Goal: Check status: Check status

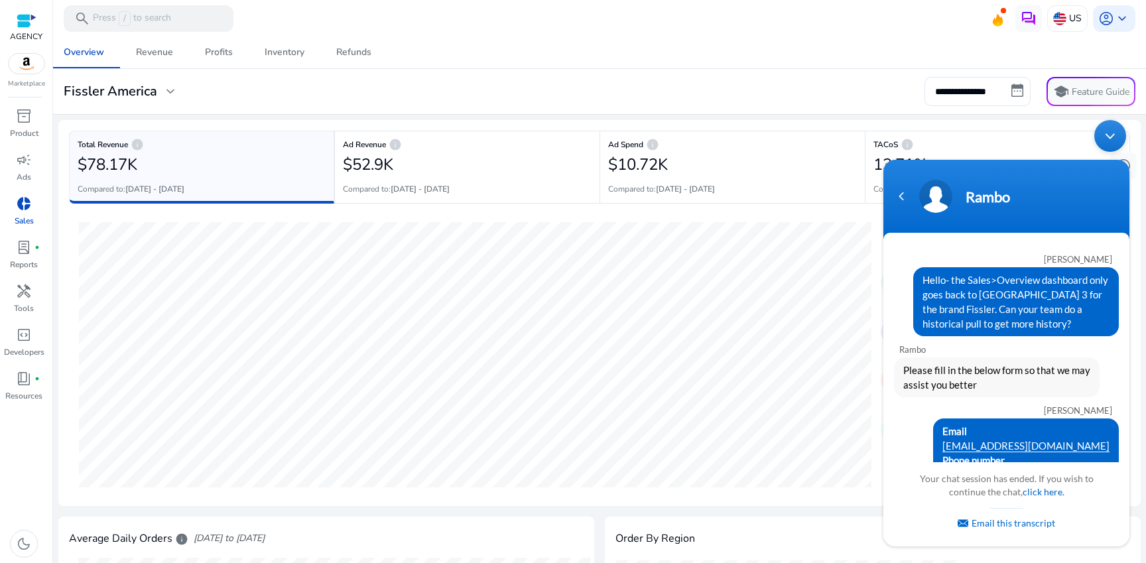
scroll to position [237, 0]
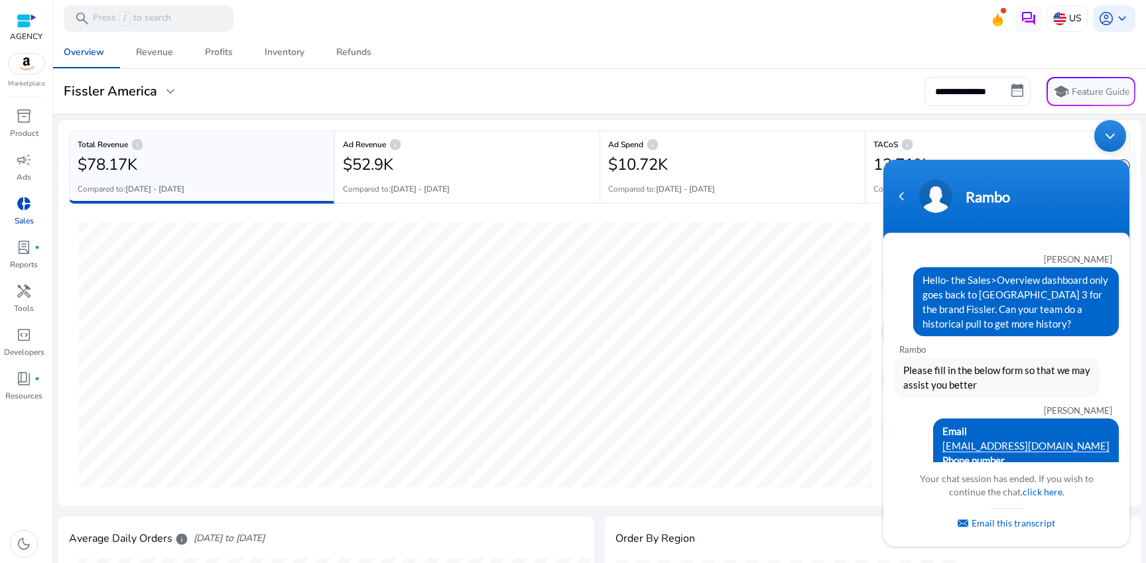
scroll to position [237, 0]
